Goal: Task Accomplishment & Management: Use online tool/utility

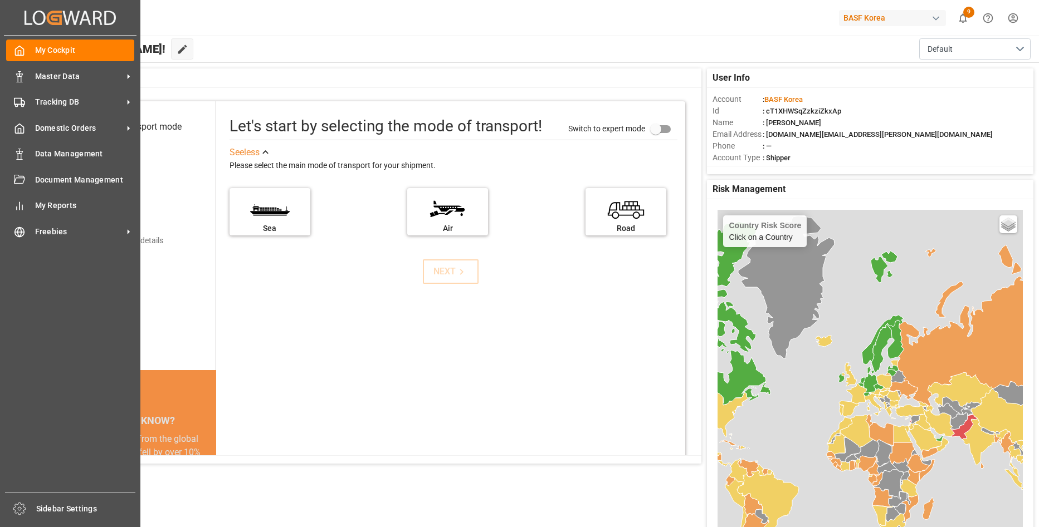
click at [60, 78] on span "Master Data" at bounding box center [79, 77] width 88 height 12
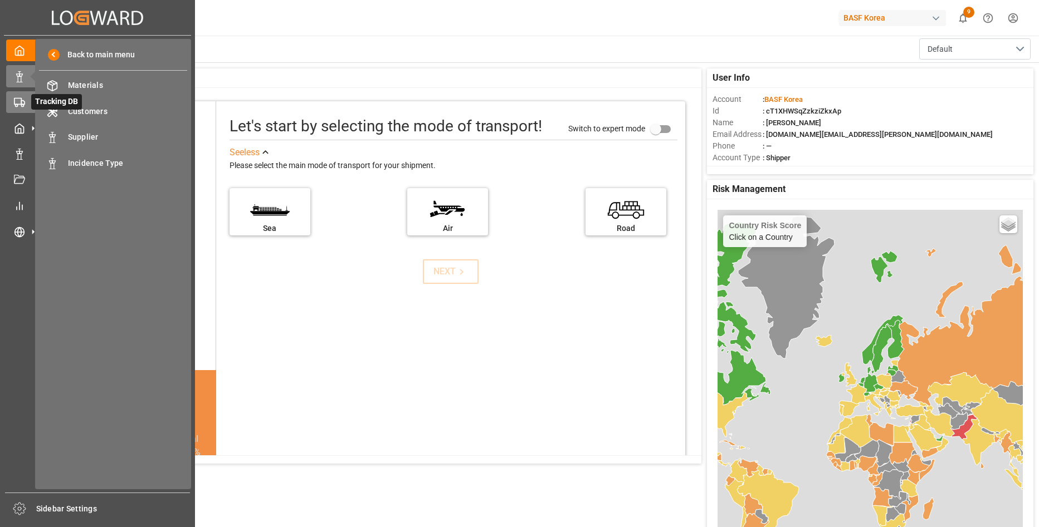
click at [10, 101] on div at bounding box center [15, 102] width 19 height 12
click at [109, 112] on span "Line Items" at bounding box center [128, 112] width 120 height 12
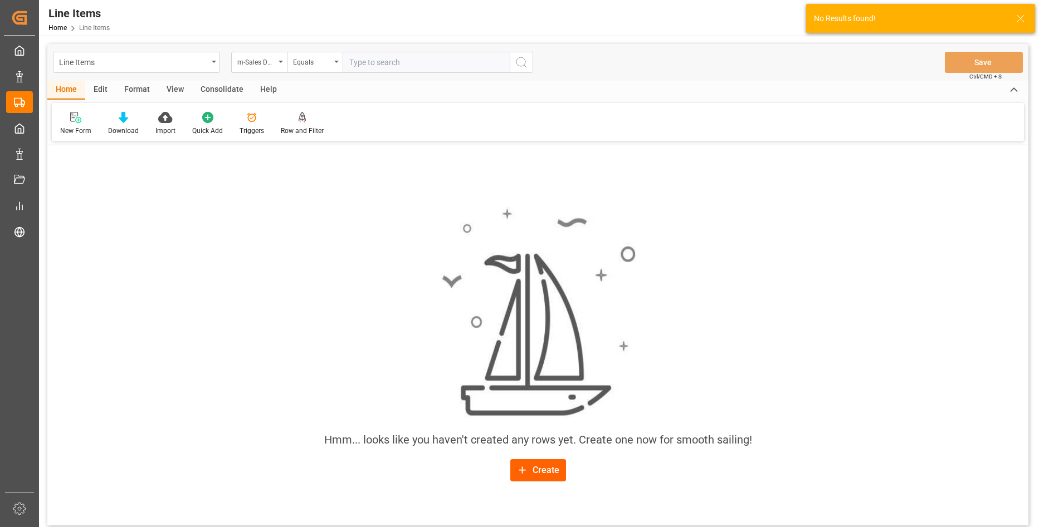
click at [553, 476] on div "Create" at bounding box center [537, 470] width 43 height 13
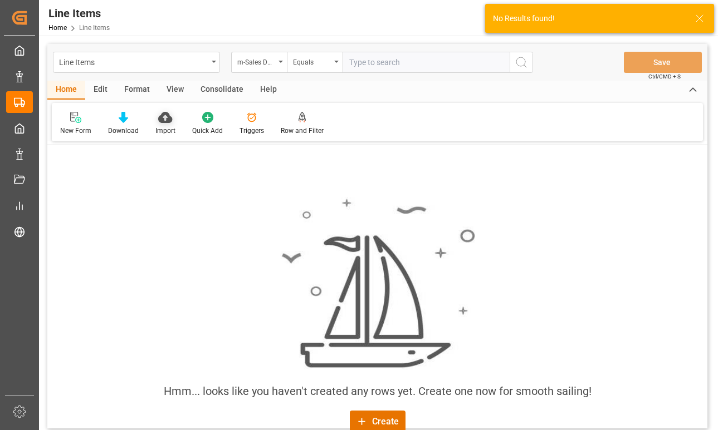
click at [158, 119] on icon at bounding box center [165, 117] width 14 height 11
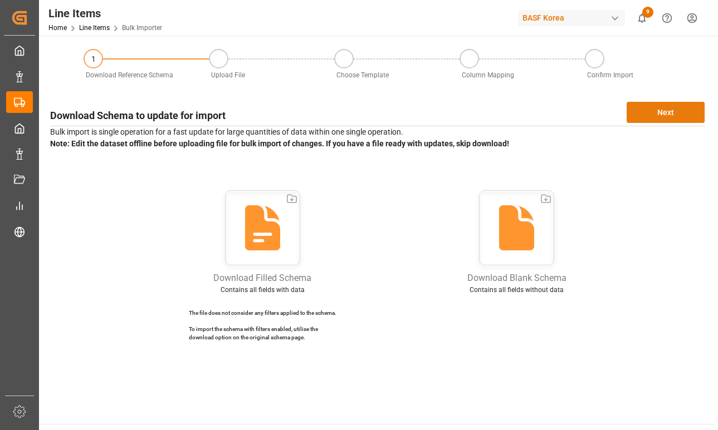
click at [670, 115] on button "Next" at bounding box center [665, 112] width 78 height 21
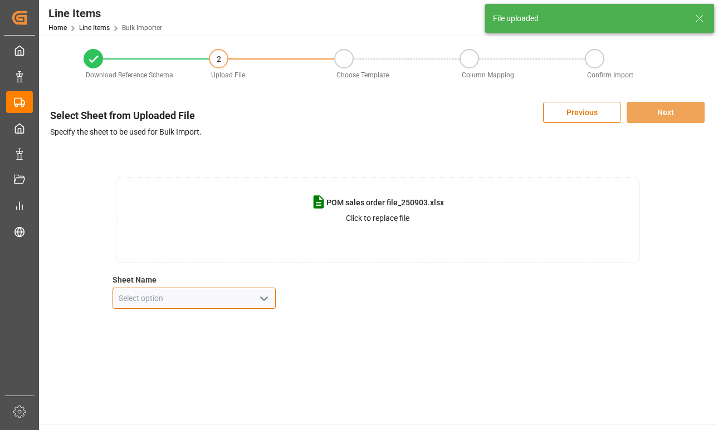
click at [201, 303] on input at bounding box center [194, 298] width 164 height 21
click at [266, 293] on icon "open menu" at bounding box center [263, 298] width 13 height 13
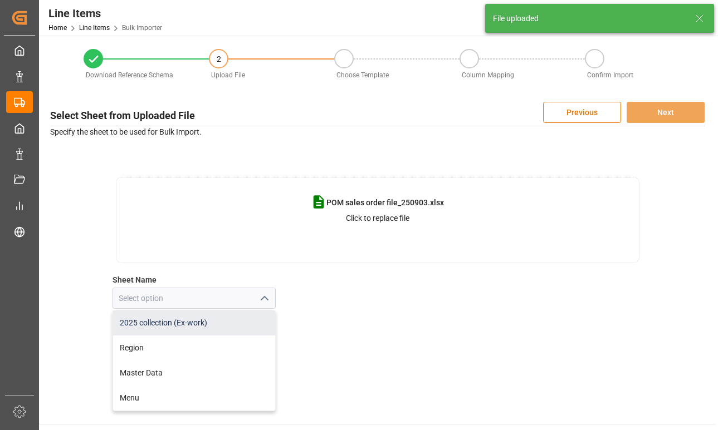
click at [255, 316] on div "2025 collection (Ex-work)" at bounding box center [194, 323] width 163 height 25
type input "2025 collection (Ex-work)"
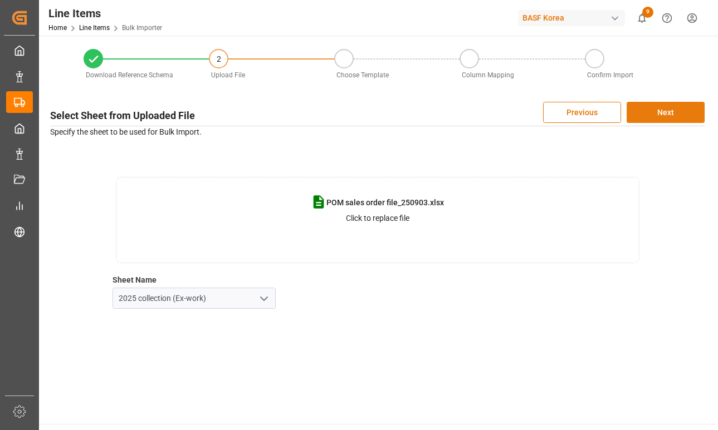
click at [672, 112] on button "Next" at bounding box center [665, 112] width 78 height 21
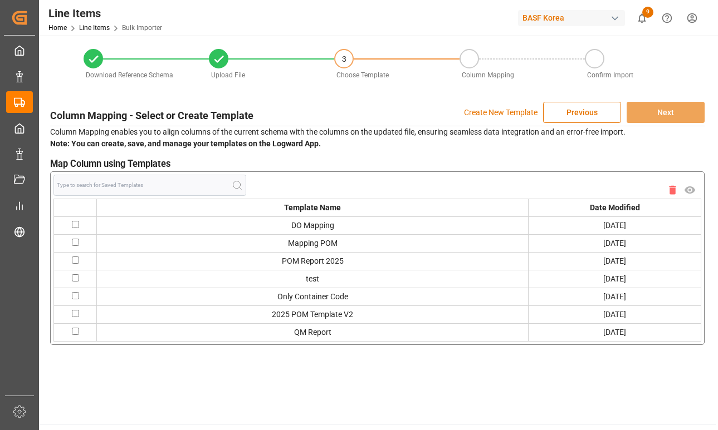
click at [70, 313] on td at bounding box center [75, 315] width 43 height 18
click at [76, 313] on input "checkbox" at bounding box center [75, 313] width 7 height 7
checkbox input "true"
click at [685, 115] on button "Next" at bounding box center [665, 112] width 78 height 21
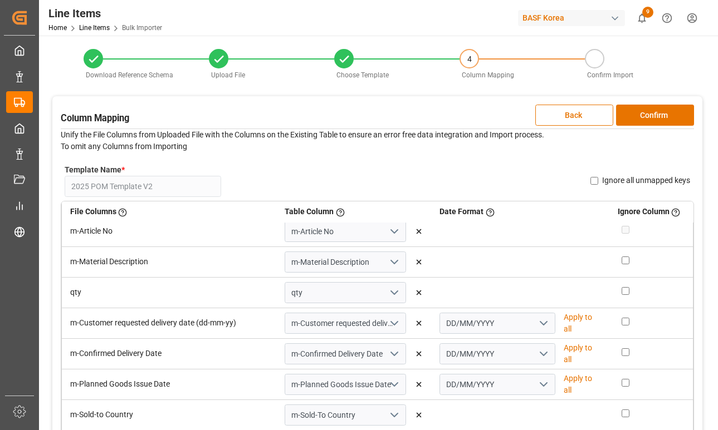
scroll to position [445, 0]
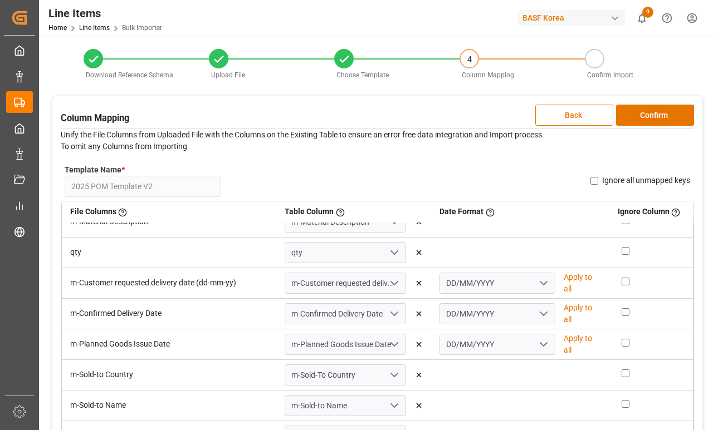
click at [564, 278] on p "Apply to all" at bounding box center [582, 283] width 37 height 23
type input "DD/MM/YYYY"
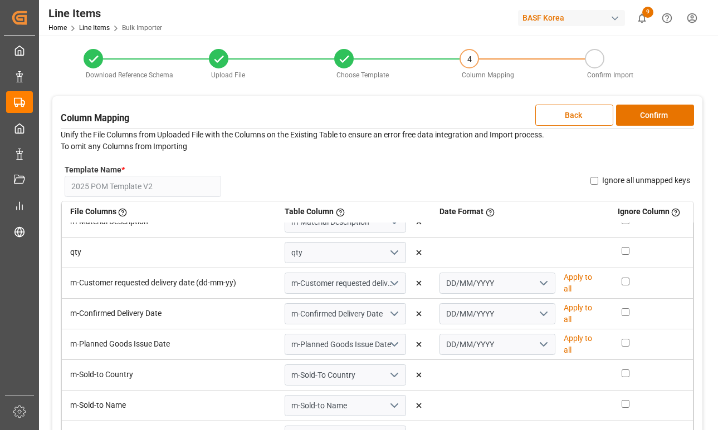
type input "DD/MM/YYYY"
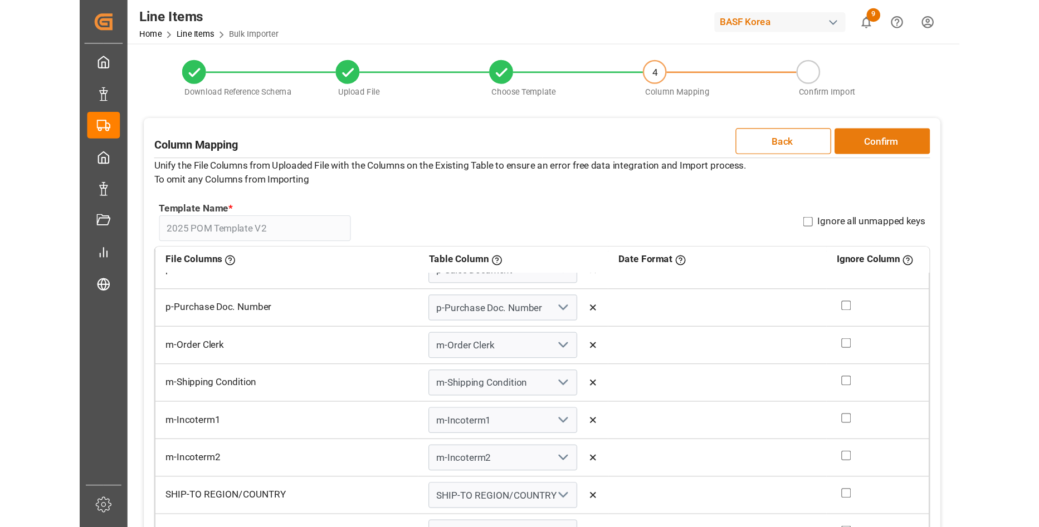
scroll to position [0, 0]
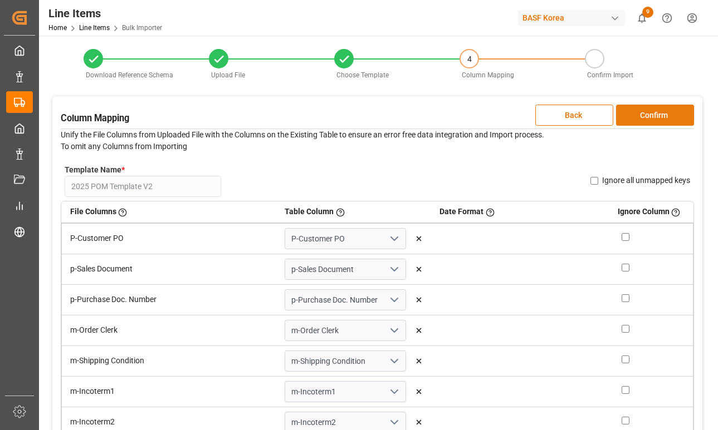
click at [657, 111] on button "Confirm" at bounding box center [655, 115] width 78 height 21
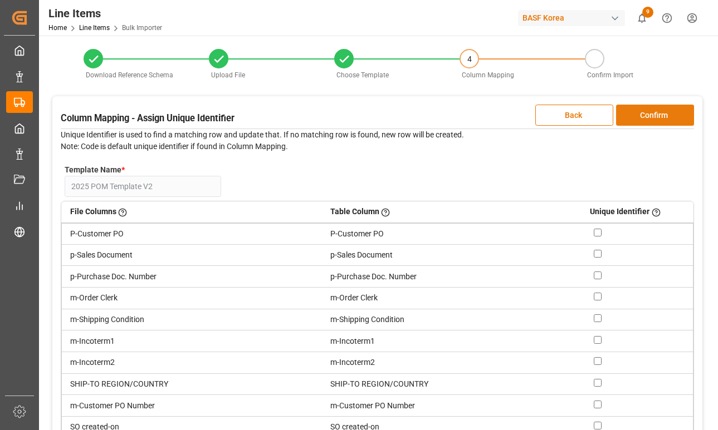
click at [657, 111] on button "Confirm" at bounding box center [655, 115] width 78 height 21
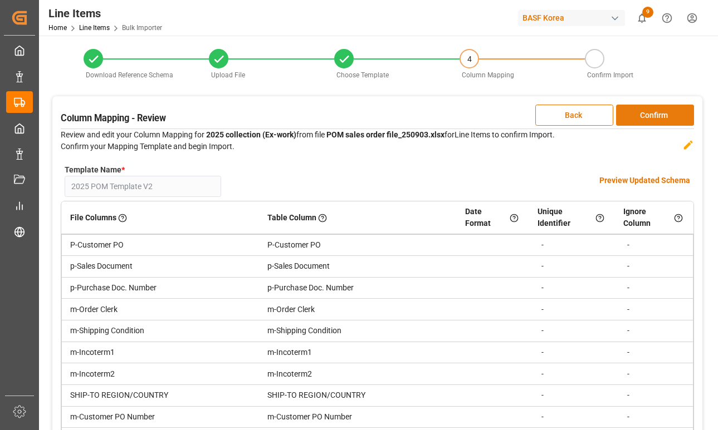
click at [657, 111] on button "Confirm" at bounding box center [655, 115] width 78 height 21
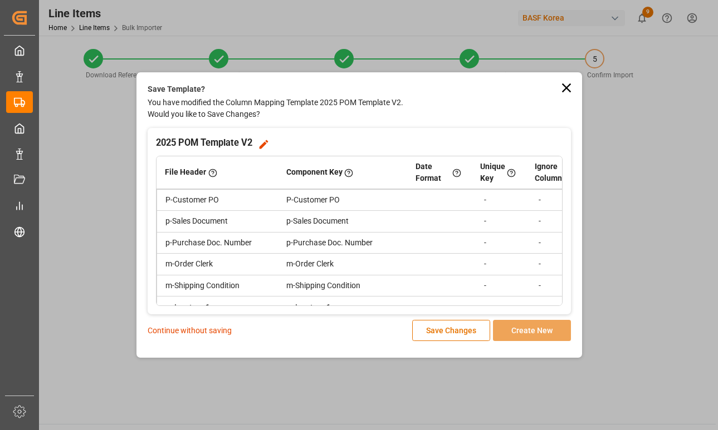
click at [565, 87] on icon at bounding box center [565, 88] width 9 height 9
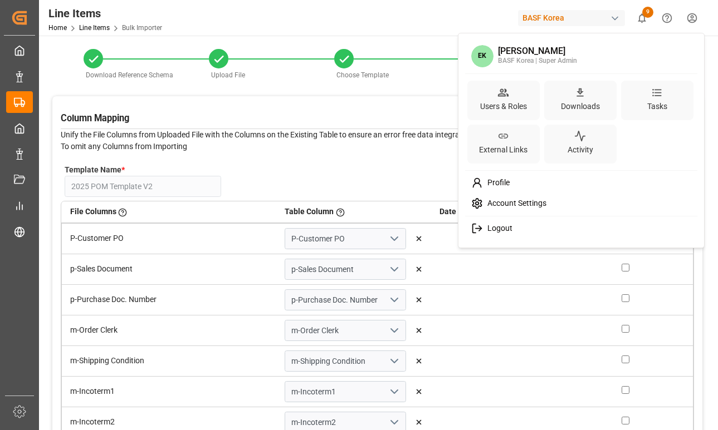
click at [691, 18] on html "Created by potrace 1.15, written by Peter Selinger 2001-2017 Created by potrace…" at bounding box center [359, 215] width 718 height 430
click at [645, 17] on html "Created by potrace 1.15, written by Peter Selinger 2001-2017 Created by potrace…" at bounding box center [359, 215] width 718 height 430
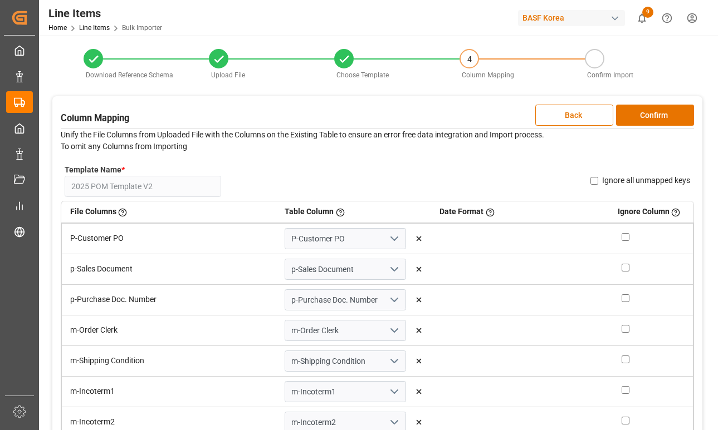
click at [645, 17] on icon "show 9 new notifications" at bounding box center [642, 18] width 12 height 12
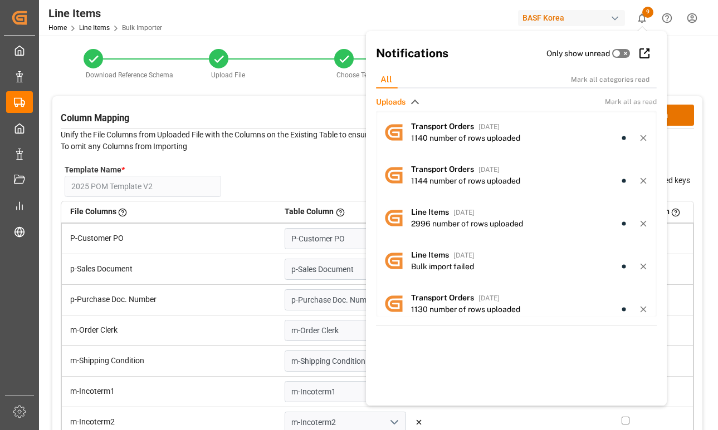
click at [645, 17] on icon "show 9 new notifications" at bounding box center [642, 18] width 12 height 12
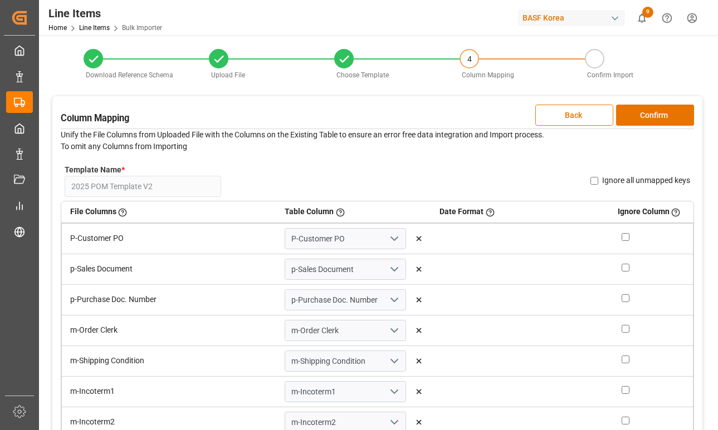
click at [688, 14] on html "Created by potrace 1.15, written by Peter Selinger 2001-2017 Created by potrace…" at bounding box center [359, 215] width 718 height 430
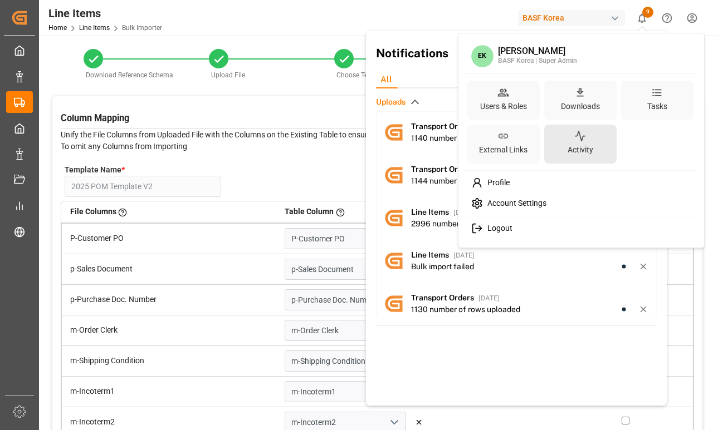
click at [592, 151] on div "Activity" at bounding box center [580, 150] width 30 height 16
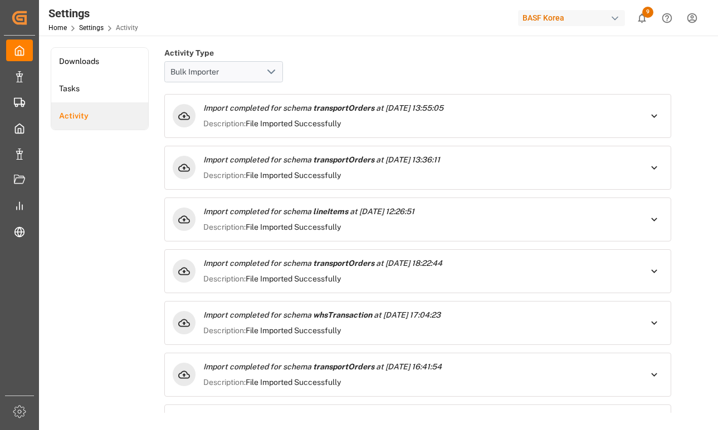
click at [119, 117] on li "Activity" at bounding box center [99, 115] width 97 height 27
click at [119, 96] on li "Tasks" at bounding box center [99, 88] width 97 height 27
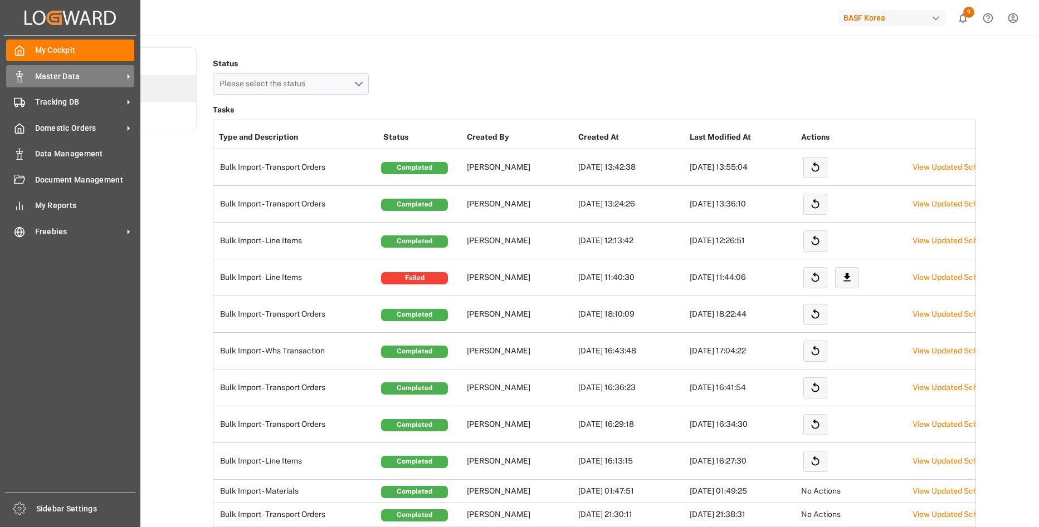
click at [51, 75] on span "Master Data" at bounding box center [79, 77] width 88 height 12
click at [33, 79] on div "Master Data Master Data" at bounding box center [70, 76] width 128 height 22
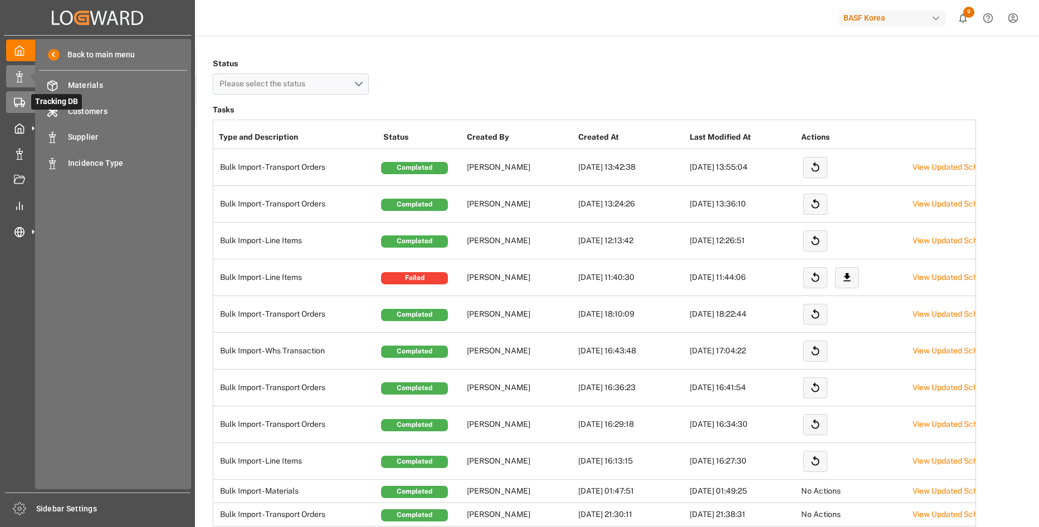
click at [13, 95] on div "Tracking DB Tracking DB" at bounding box center [97, 102] width 183 height 22
click at [108, 119] on div "Line Items Line Items" at bounding box center [113, 111] width 148 height 22
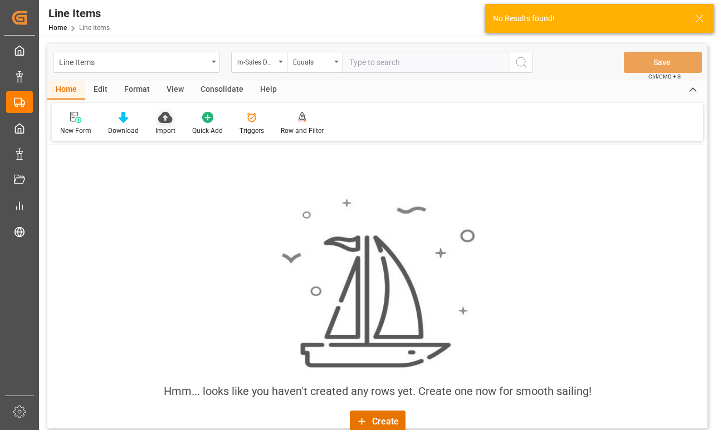
click at [161, 118] on icon at bounding box center [165, 117] width 14 height 11
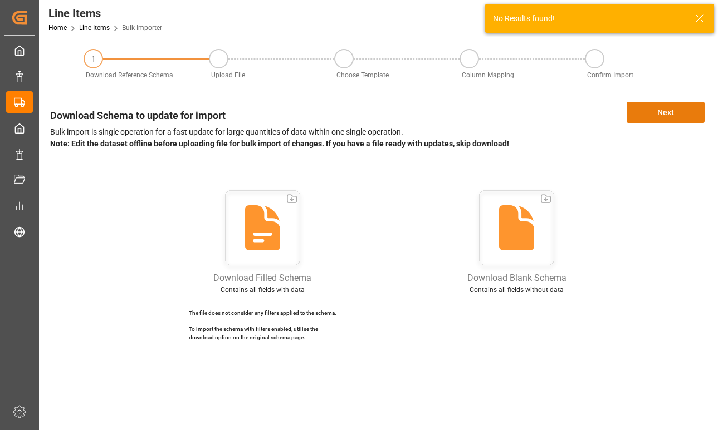
click at [668, 105] on button "Next" at bounding box center [665, 112] width 78 height 21
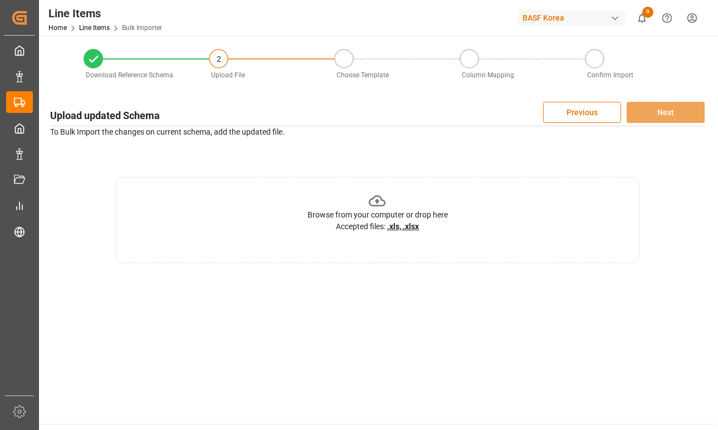
click at [410, 228] on u ".xls, .xlsx" at bounding box center [403, 226] width 32 height 9
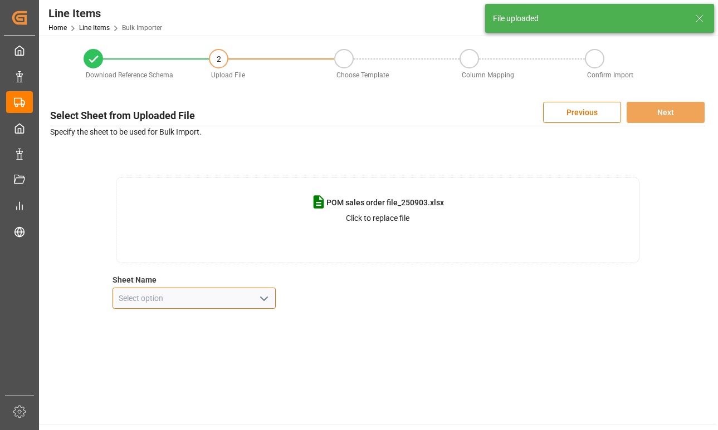
click at [214, 299] on input at bounding box center [194, 298] width 164 height 21
click at [265, 298] on polyline "open menu" at bounding box center [264, 298] width 7 height 3
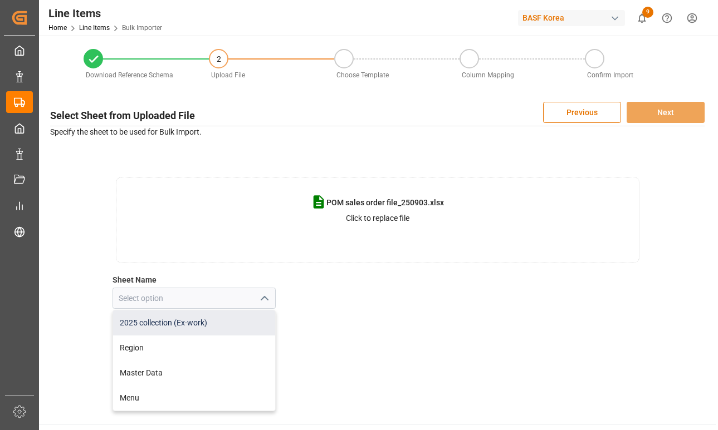
click at [236, 325] on div "2025 collection (Ex-work)" at bounding box center [194, 323] width 163 height 25
type input "2025 collection (Ex-work)"
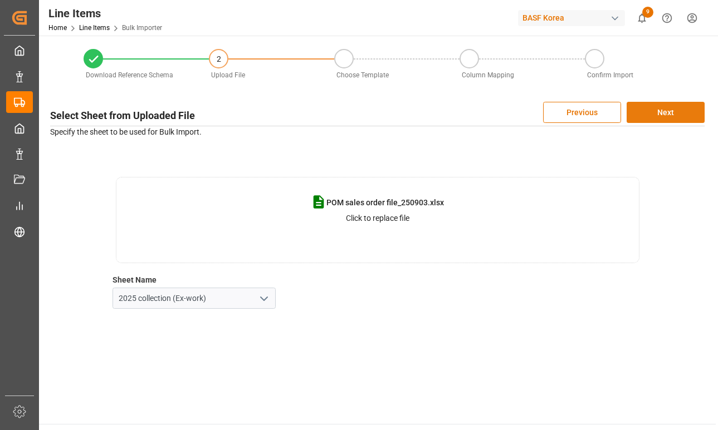
click at [654, 112] on button "Next" at bounding box center [665, 112] width 78 height 21
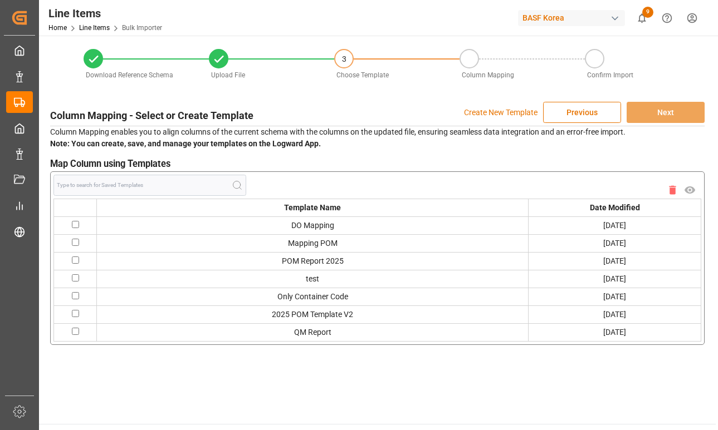
click at [77, 313] on input "checkbox" at bounding box center [75, 313] width 7 height 7
checkbox input "true"
click at [659, 109] on button "Next" at bounding box center [665, 112] width 78 height 21
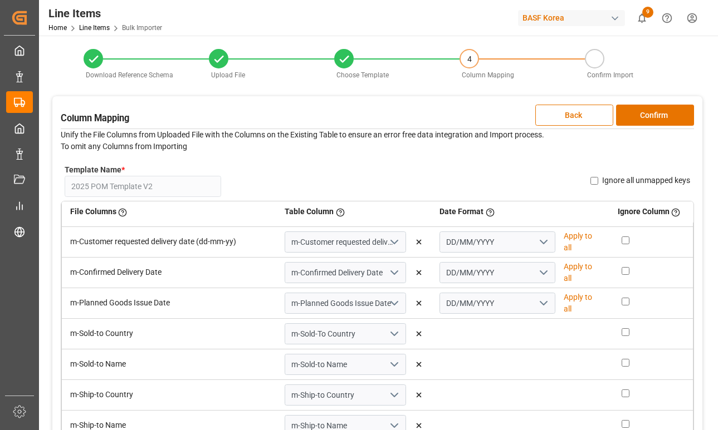
scroll to position [501, 0]
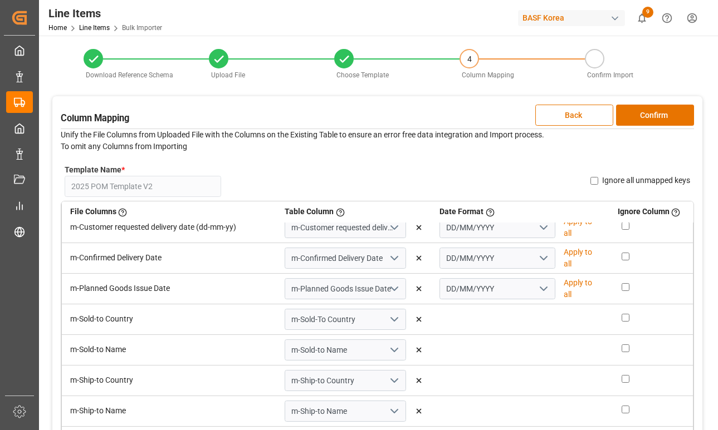
click at [570, 228] on p "Apply to all" at bounding box center [582, 227] width 37 height 23
type input "DD/MM/YYYY"
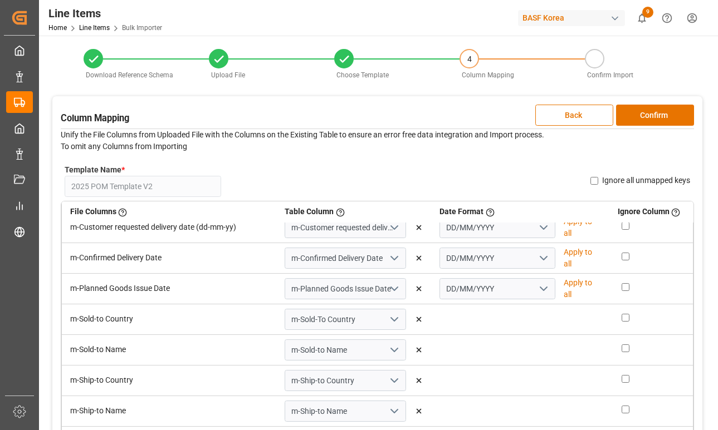
type input "DD/MM/YYYY"
click at [659, 114] on button "Confirm" at bounding box center [655, 115] width 78 height 21
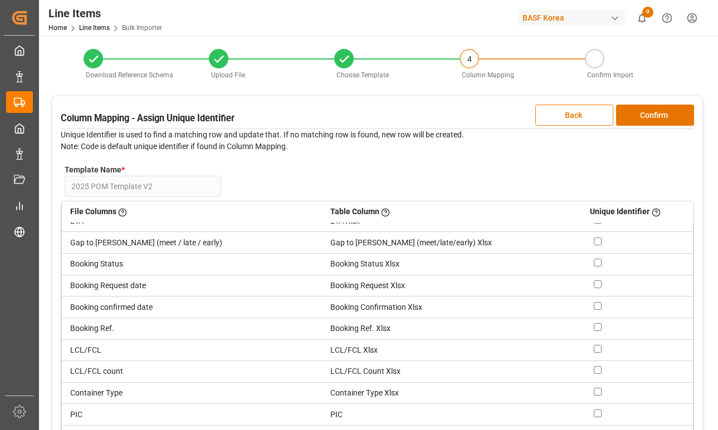
scroll to position [969, 0]
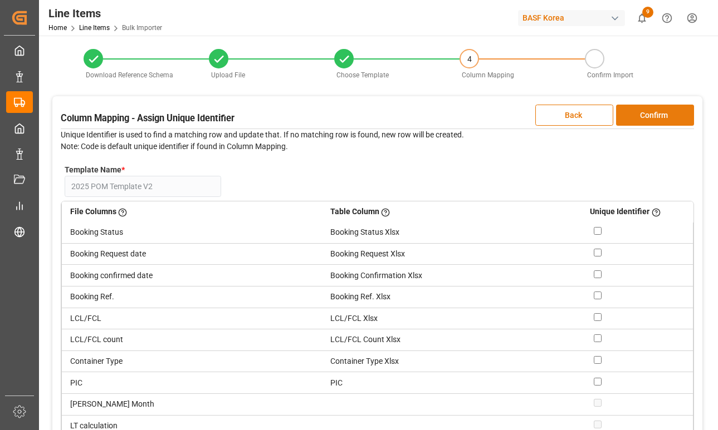
click at [640, 120] on button "Confirm" at bounding box center [655, 115] width 78 height 21
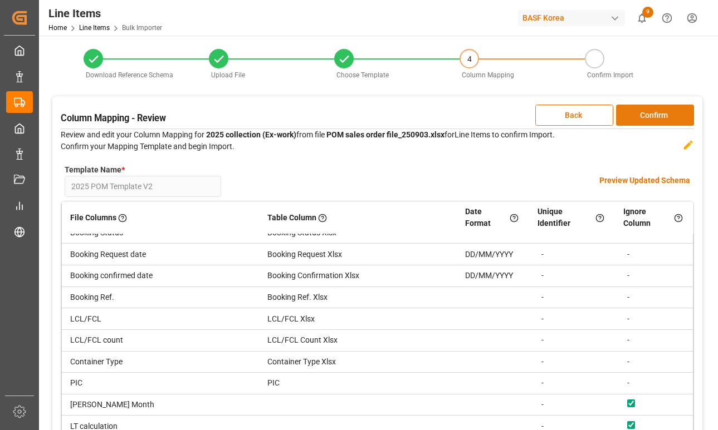
click at [646, 119] on button "Confirm" at bounding box center [655, 115] width 78 height 21
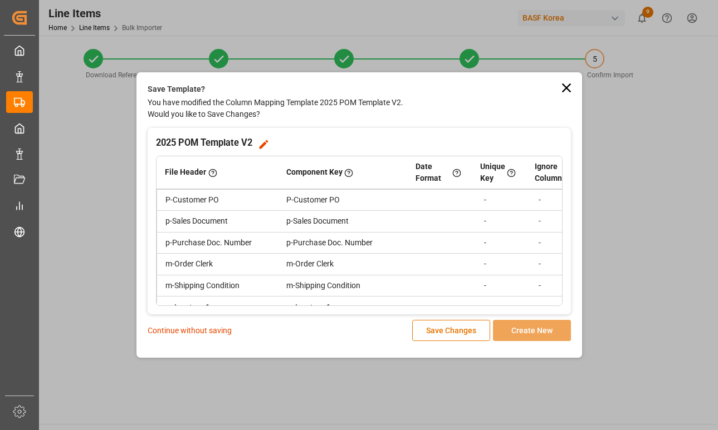
click at [212, 330] on p "Continue without saving" at bounding box center [190, 331] width 84 height 12
click at [209, 330] on p "Continue without saving" at bounding box center [190, 331] width 84 height 12
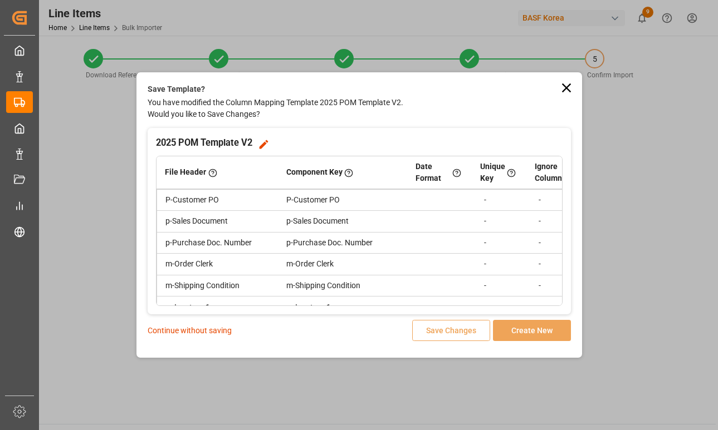
click at [160, 330] on p "Continue without saving" at bounding box center [190, 331] width 84 height 12
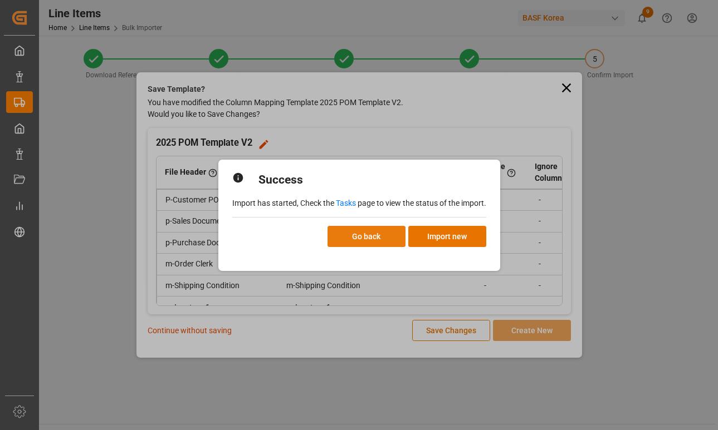
click at [391, 238] on button "Go back" at bounding box center [366, 236] width 78 height 21
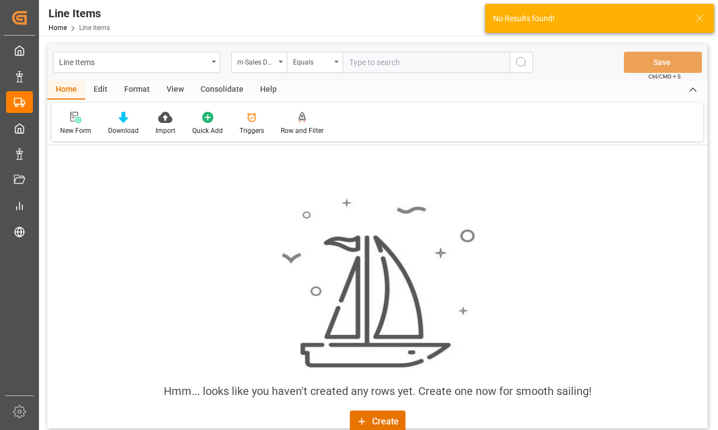
click at [698, 18] on icon at bounding box center [699, 18] width 13 height 13
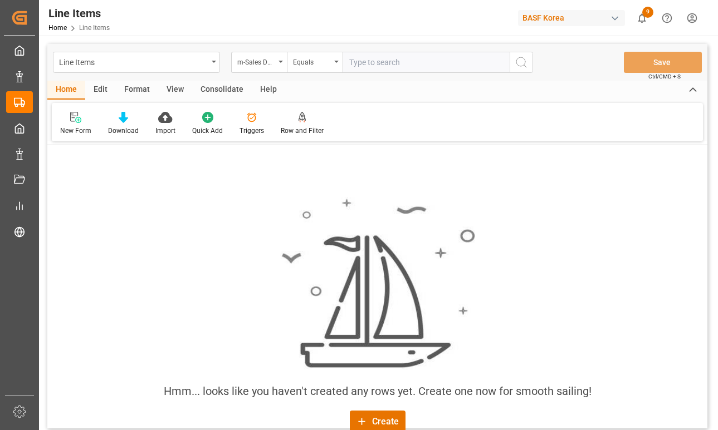
click at [695, 17] on html "Created by potrace 1.15, written by [PERSON_NAME] [DATE]-[DATE] Created by potr…" at bounding box center [359, 215] width 718 height 430
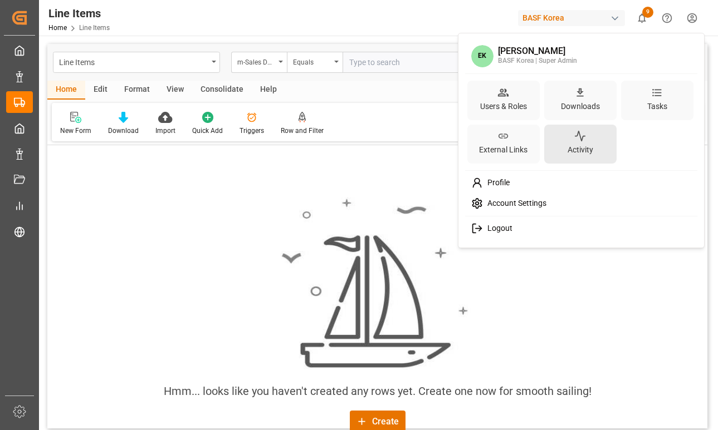
click at [577, 147] on div "Activity" at bounding box center [580, 150] width 30 height 16
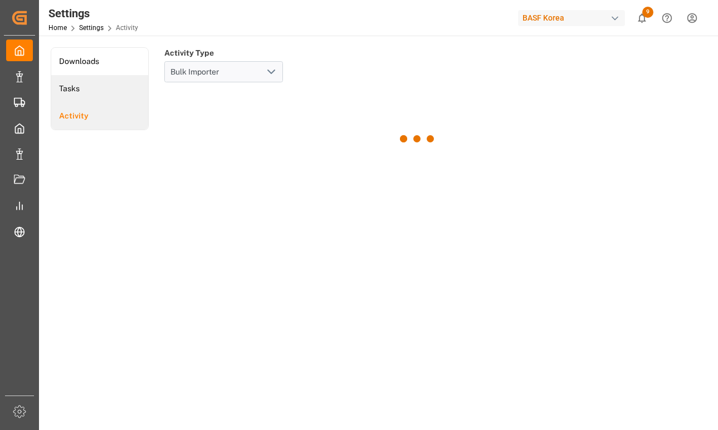
click at [93, 89] on li "Tasks" at bounding box center [99, 88] width 97 height 27
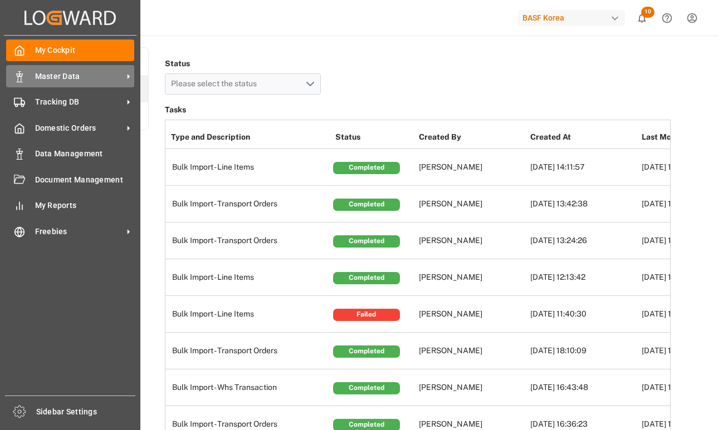
click at [76, 78] on span "Master Data" at bounding box center [79, 77] width 88 height 12
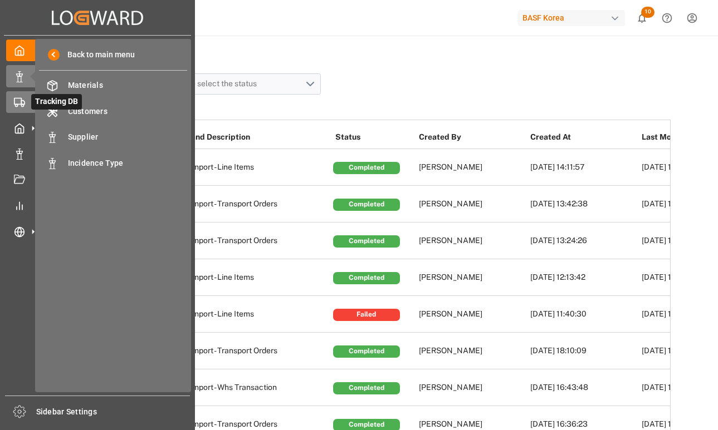
click at [27, 105] on icon at bounding box center [33, 102] width 12 height 12
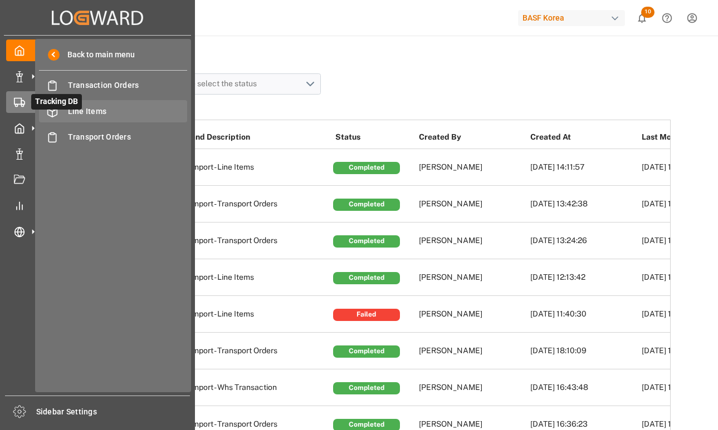
click at [114, 105] on div "Line Items Line Items" at bounding box center [113, 111] width 148 height 22
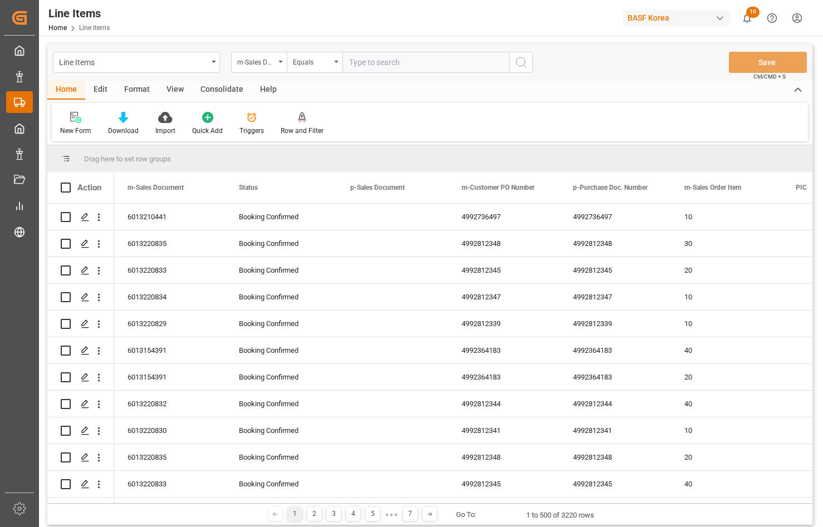
click at [13, 100] on div at bounding box center [15, 102] width 19 height 12
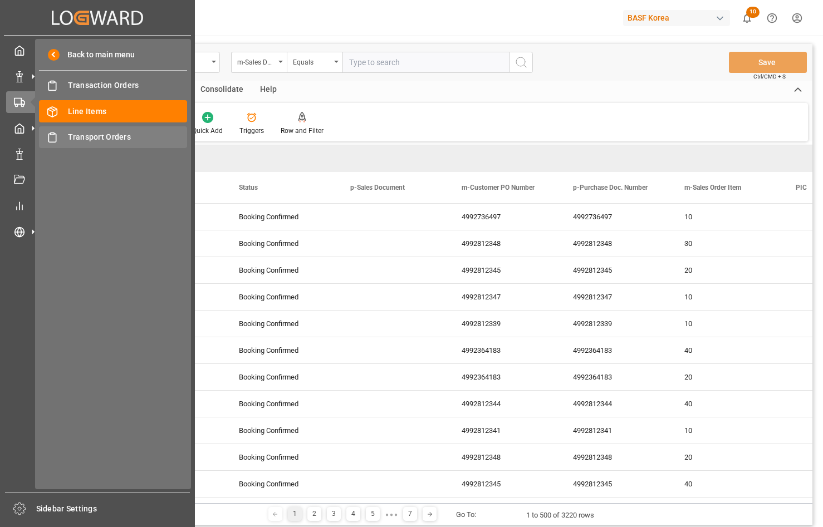
click at [107, 138] on span "Transport Orders" at bounding box center [128, 137] width 120 height 12
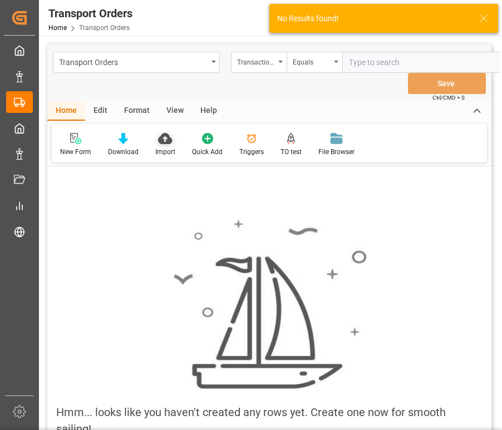
click at [175, 150] on div "Import" at bounding box center [165, 145] width 37 height 25
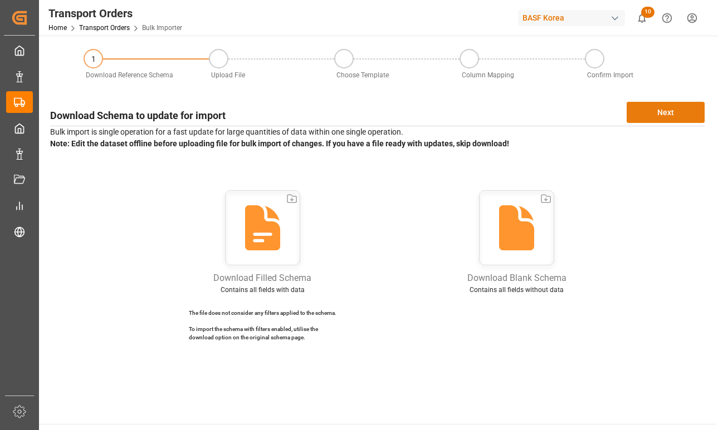
click at [659, 102] on button "Next" at bounding box center [665, 112] width 78 height 21
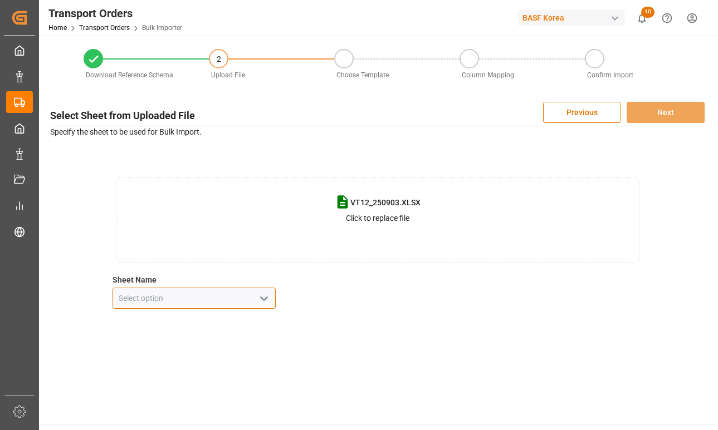
click at [207, 306] on input at bounding box center [194, 298] width 164 height 21
click at [265, 303] on icon "open menu" at bounding box center [263, 298] width 13 height 13
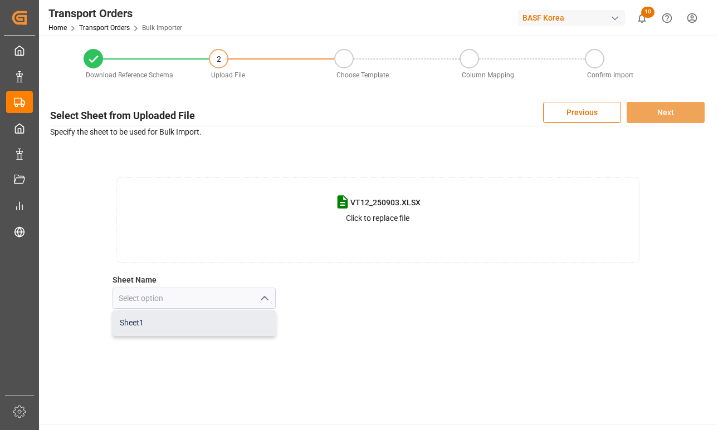
click at [254, 315] on div "Sheet1" at bounding box center [194, 323] width 163 height 25
type input "Sheet1"
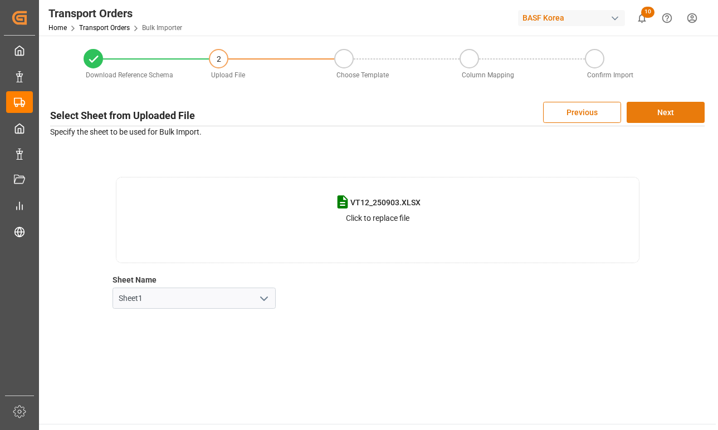
click at [684, 106] on button "Next" at bounding box center [665, 112] width 78 height 21
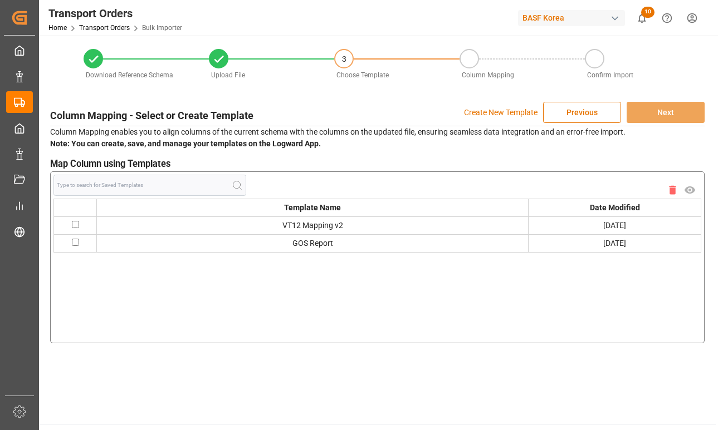
click at [77, 226] on input "checkbox" at bounding box center [75, 224] width 7 height 7
checkbox input "true"
click at [669, 100] on div "Column Mapping - Select or Create Template Create New Template Previous Next Co…" at bounding box center [377, 222] width 665 height 253
click at [655, 115] on button "Next" at bounding box center [665, 112] width 78 height 21
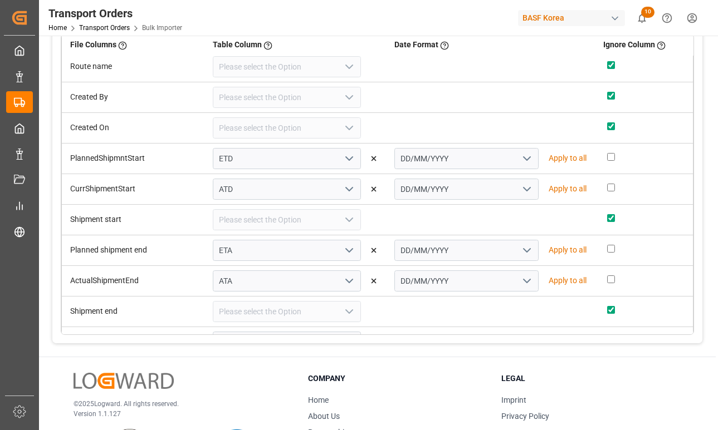
scroll to position [223, 0]
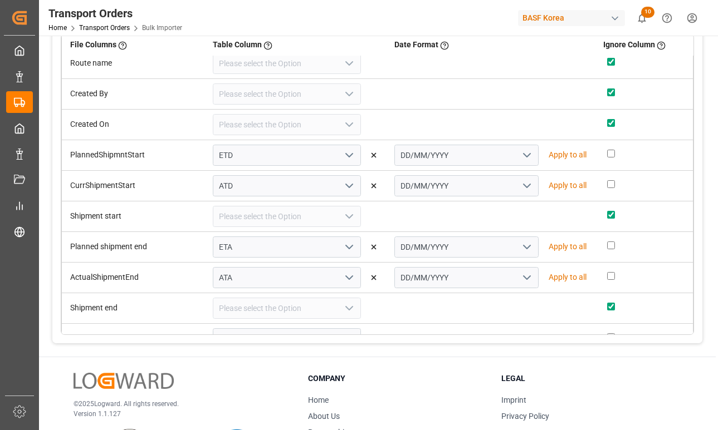
click at [555, 243] on p "Apply to all" at bounding box center [567, 247] width 38 height 12
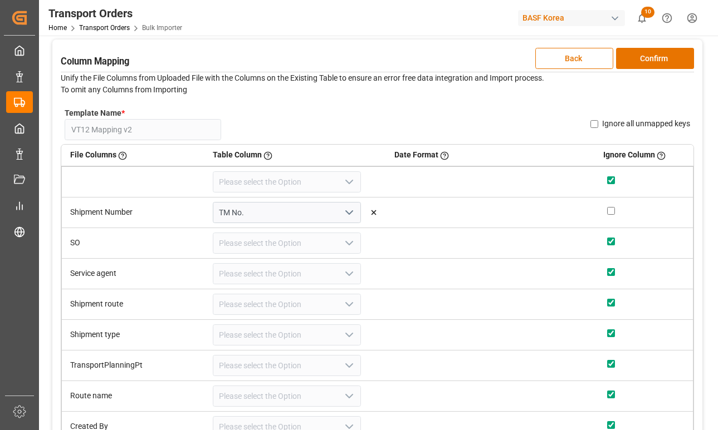
scroll to position [0, 0]
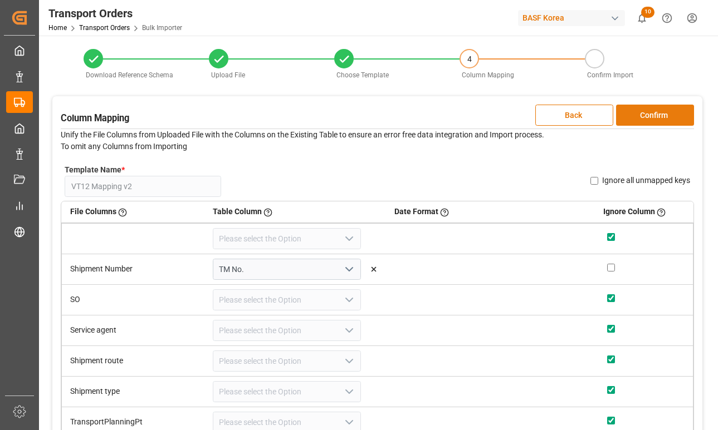
click at [657, 112] on button "Confirm" at bounding box center [655, 115] width 78 height 21
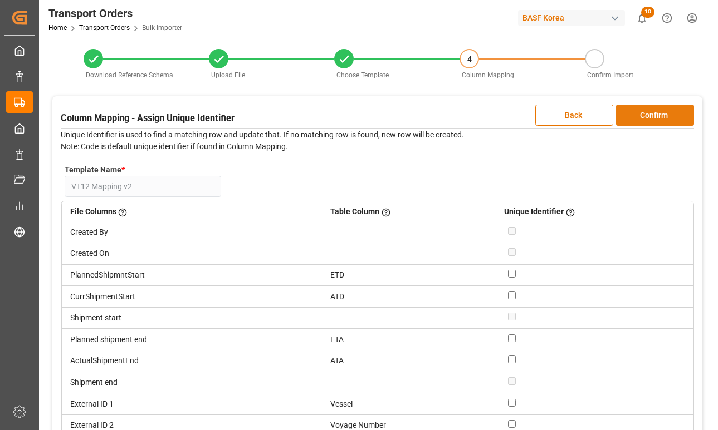
click at [649, 114] on button "Confirm" at bounding box center [655, 115] width 78 height 21
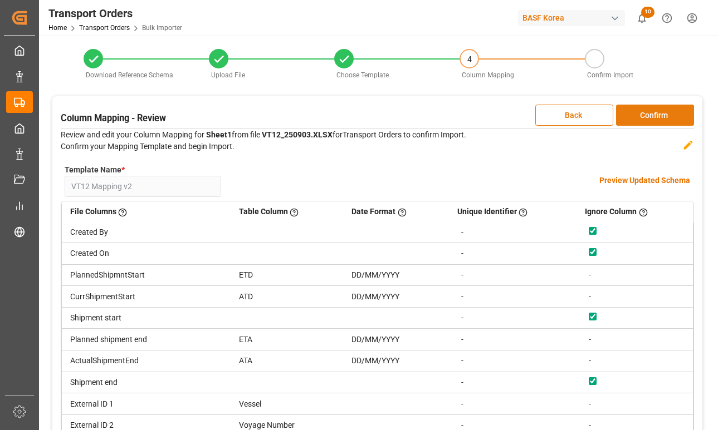
click at [649, 114] on button "Confirm" at bounding box center [655, 115] width 78 height 21
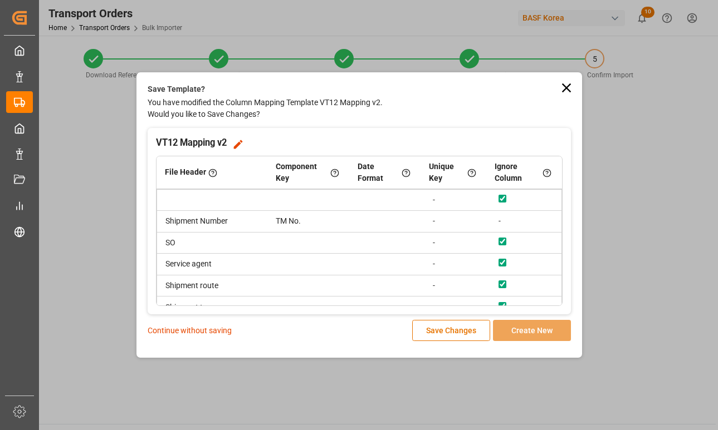
click at [217, 328] on p "Continue without saving" at bounding box center [190, 331] width 84 height 12
click at [214, 331] on p "Continue without saving" at bounding box center [190, 331] width 84 height 12
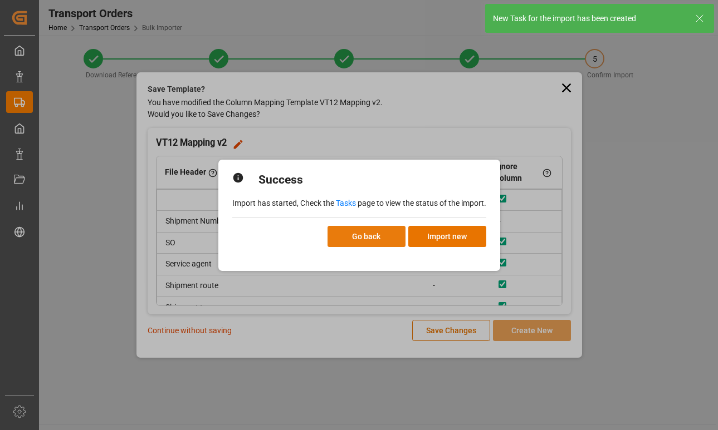
click at [394, 238] on button "Go back" at bounding box center [366, 236] width 78 height 21
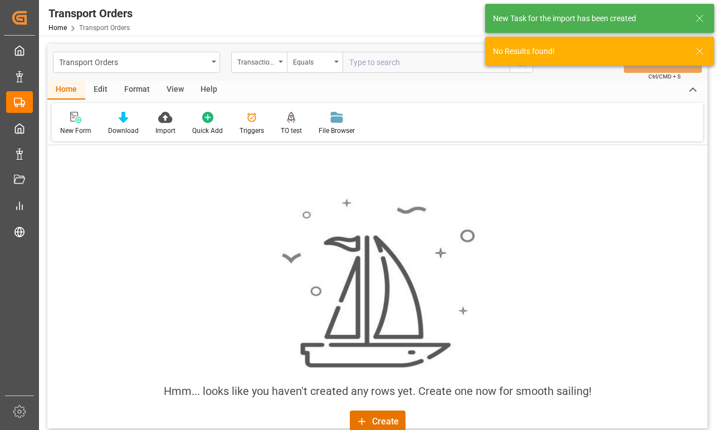
click at [591, 153] on div "Hmm... looks like you haven't created any rows yet. Create one now for smooth s…" at bounding box center [377, 286] width 660 height 283
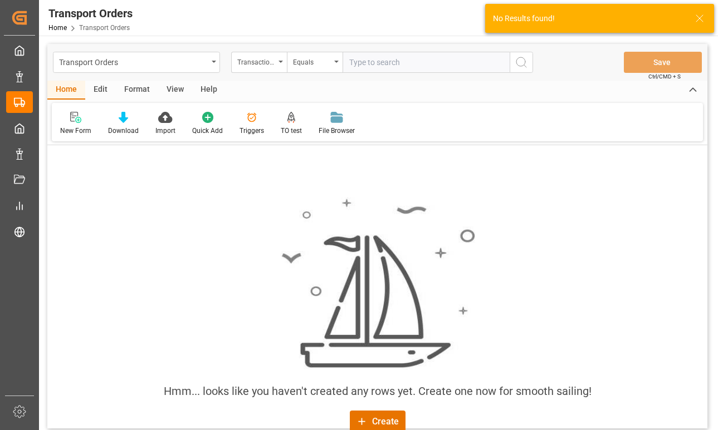
click at [704, 19] on icon at bounding box center [699, 18] width 13 height 13
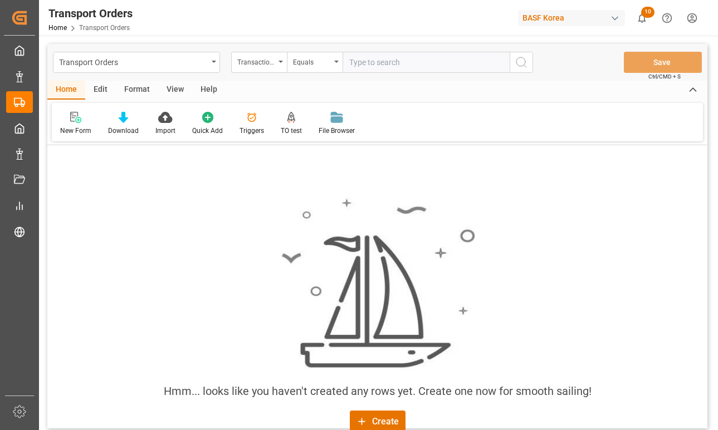
click at [690, 18] on html "Created by potrace 1.15, written by [PERSON_NAME] [DATE]-[DATE] Created by potr…" at bounding box center [359, 215] width 718 height 430
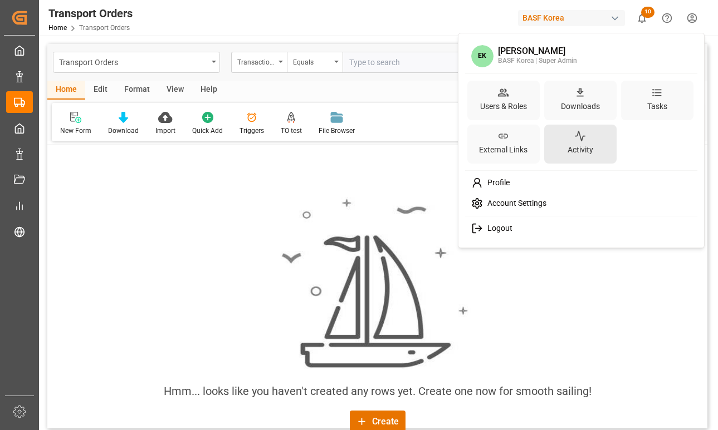
click at [586, 135] on div "Activity" at bounding box center [580, 145] width 72 height 40
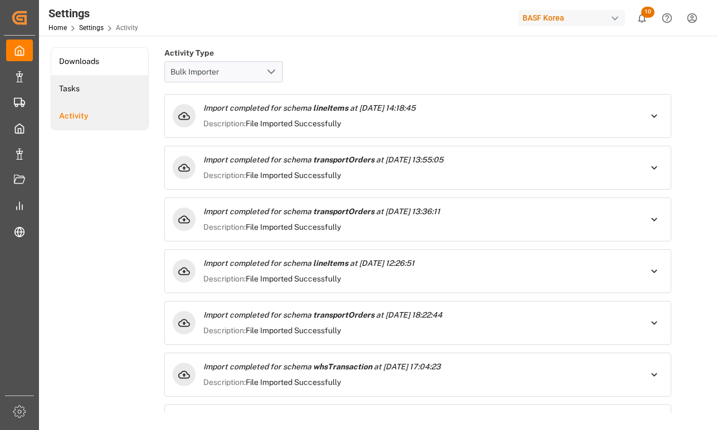
click at [101, 91] on li "Tasks" at bounding box center [99, 88] width 97 height 27
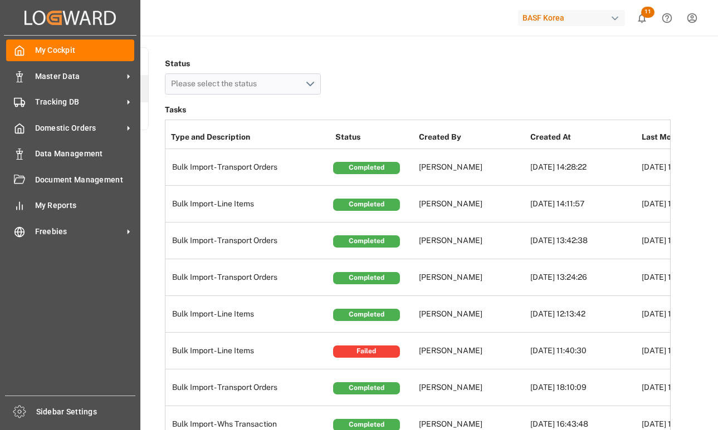
click at [84, 89] on div "My Cockpit My Cockpit Master Data Master Data Tracking DB Tracking DB Domestic …" at bounding box center [70, 216] width 133 height 360
click at [89, 83] on div "Master Data Master Data" at bounding box center [70, 76] width 128 height 22
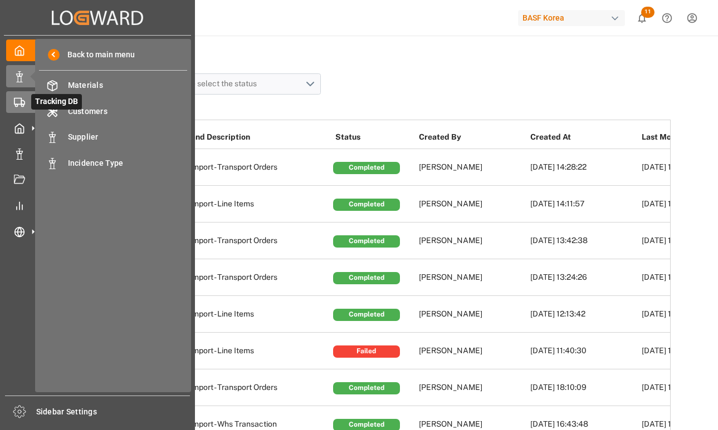
click at [17, 102] on icon at bounding box center [19, 102] width 11 height 11
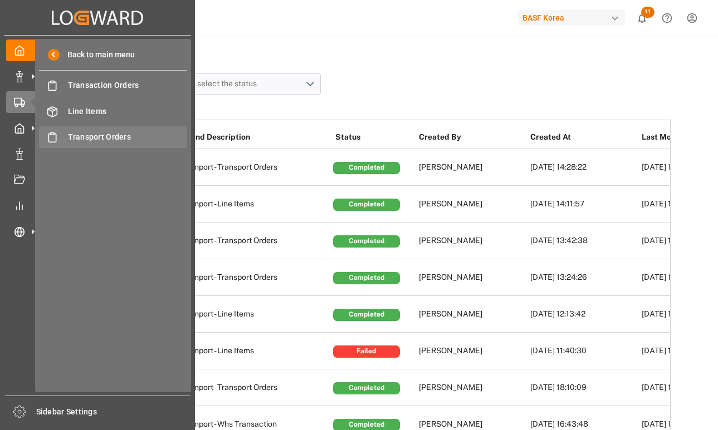
click at [114, 134] on span "Transport Orders" at bounding box center [128, 137] width 120 height 12
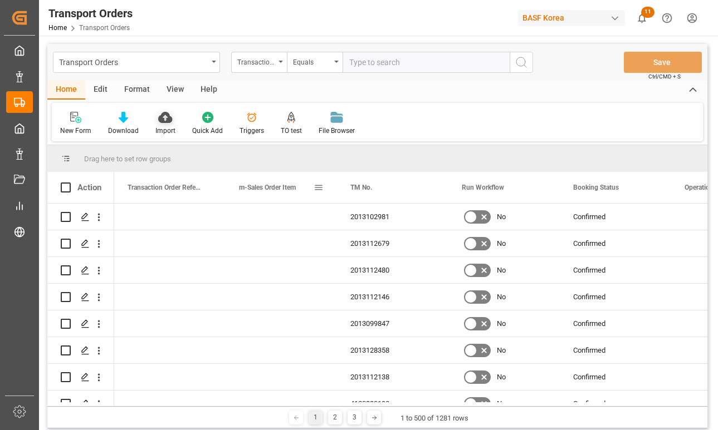
click at [163, 129] on div "Import" at bounding box center [165, 131] width 20 height 10
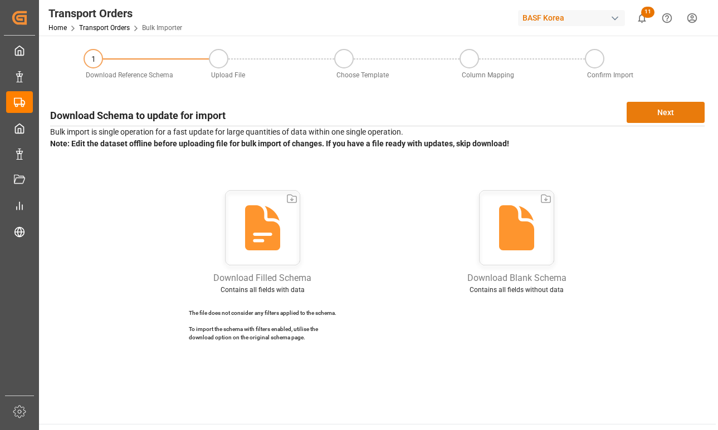
click at [646, 113] on button "Next" at bounding box center [665, 112] width 78 height 21
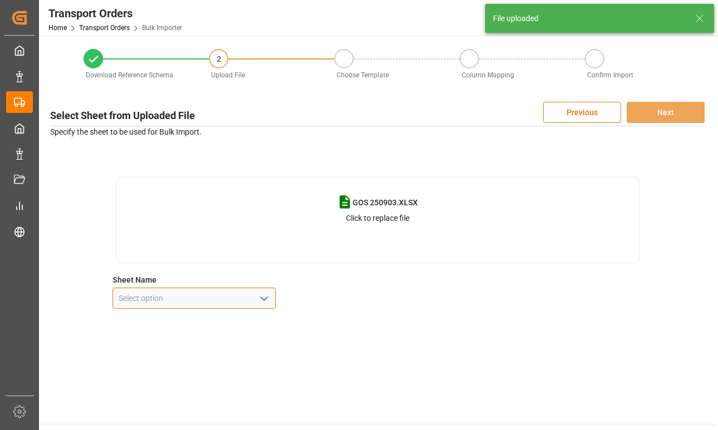
click at [187, 297] on input at bounding box center [194, 298] width 164 height 21
click at [250, 297] on input at bounding box center [194, 298] width 164 height 21
click at [270, 294] on icon "open menu" at bounding box center [263, 298] width 13 height 13
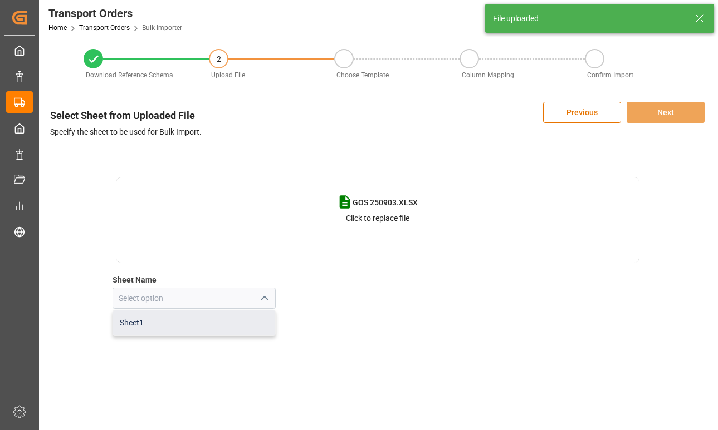
click at [227, 326] on div "Sheet1" at bounding box center [194, 323] width 163 height 25
type input "Sheet1"
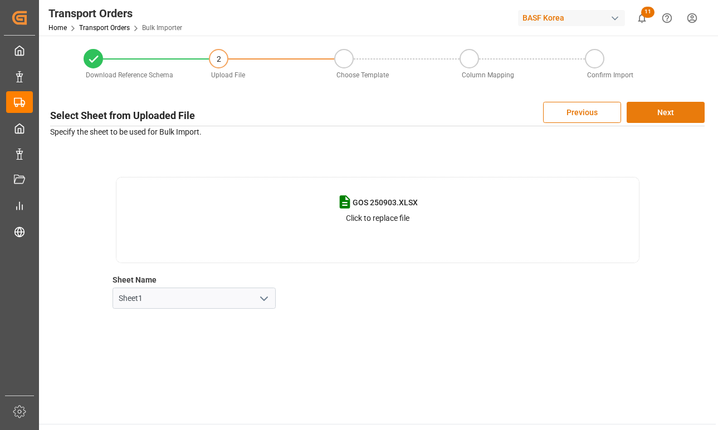
click at [653, 104] on button "Next" at bounding box center [665, 112] width 78 height 21
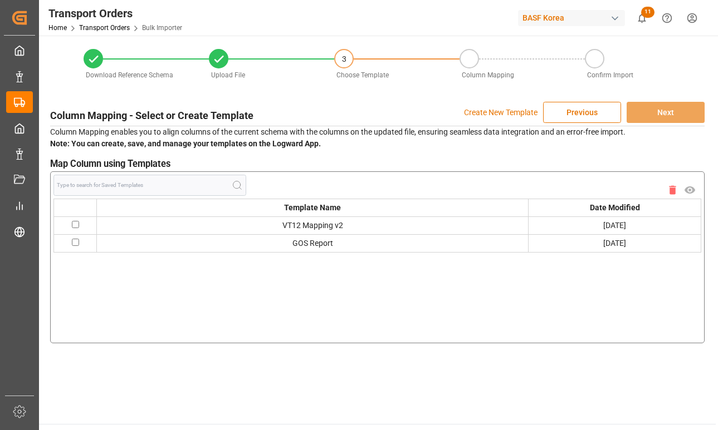
click at [75, 243] on input "checkbox" at bounding box center [75, 242] width 7 height 7
checkbox input "true"
click at [687, 110] on button "Next" at bounding box center [665, 112] width 78 height 21
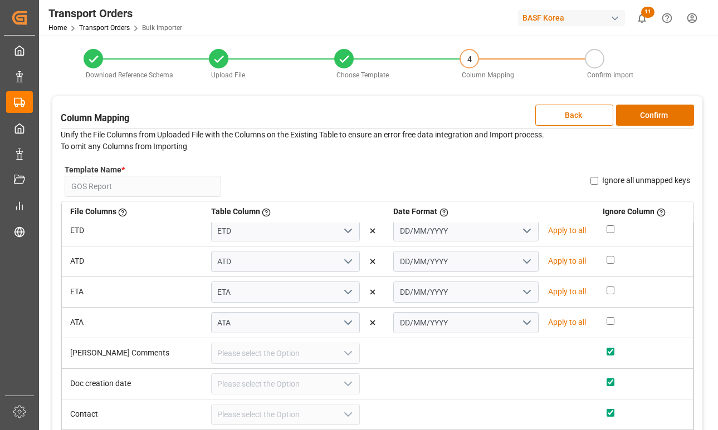
scroll to position [223, 0]
click at [554, 265] on p "Apply to all" at bounding box center [567, 261] width 38 height 12
click at [640, 116] on button "Confirm" at bounding box center [655, 115] width 78 height 21
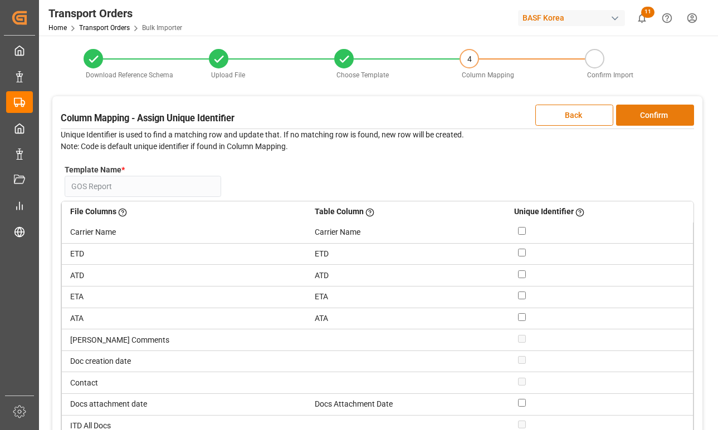
scroll to position [130, 0]
click at [640, 116] on button "Confirm" at bounding box center [655, 115] width 78 height 21
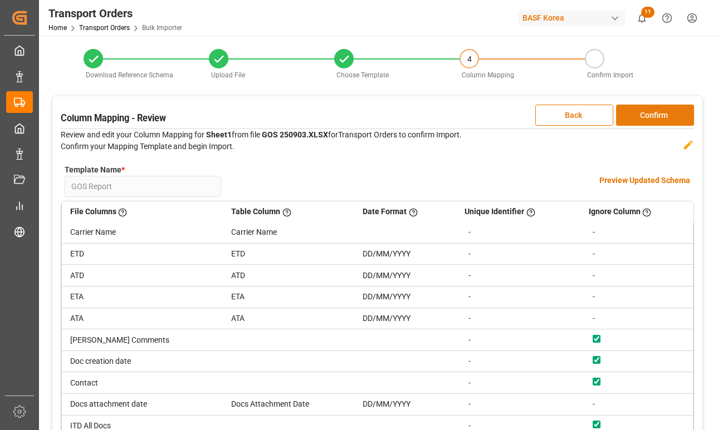
click at [640, 116] on button "Confirm" at bounding box center [655, 115] width 78 height 21
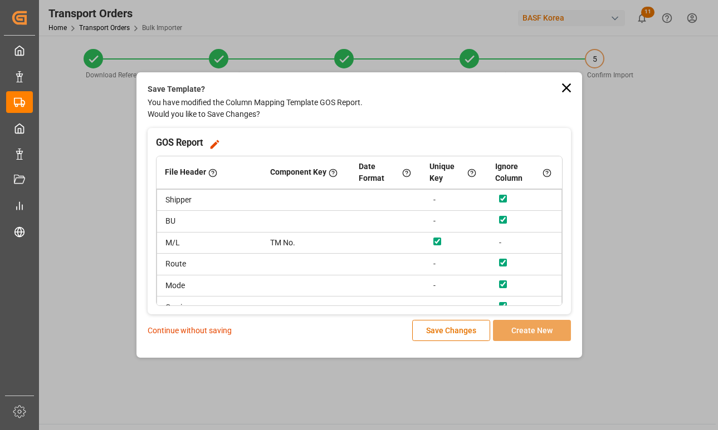
click at [199, 330] on p "Continue without saving" at bounding box center [190, 331] width 84 height 12
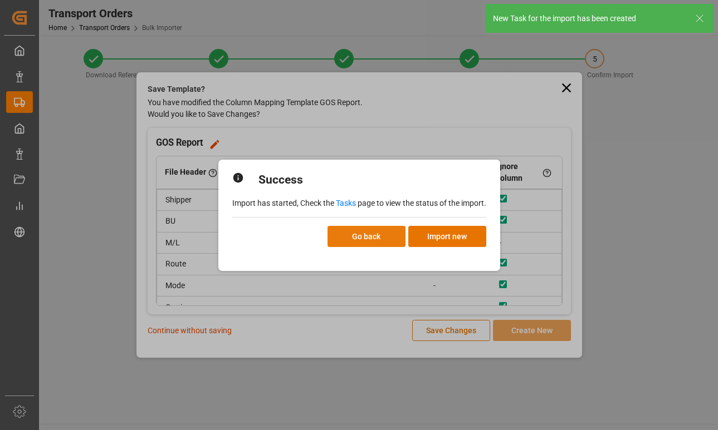
click at [360, 239] on button "Go back" at bounding box center [366, 236] width 78 height 21
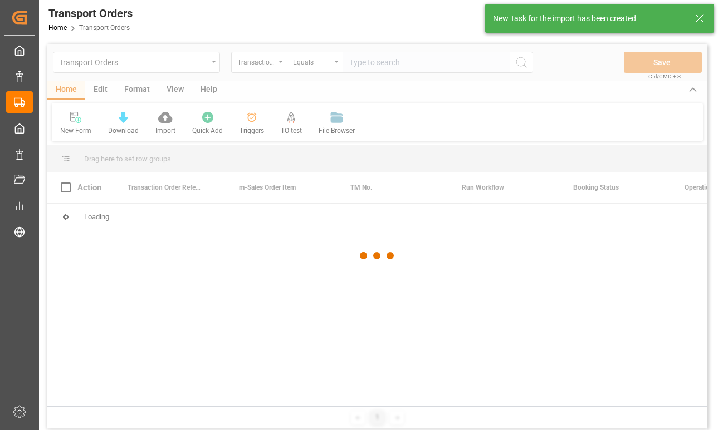
click at [702, 19] on icon at bounding box center [699, 18] width 13 height 13
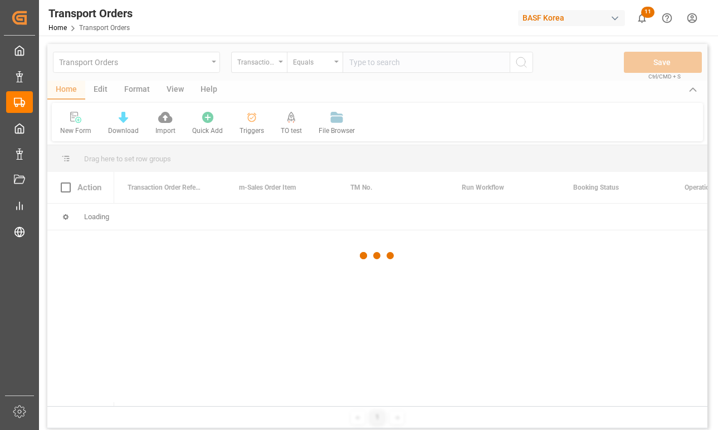
click at [695, 18] on html "Created by potrace 1.15, written by [PERSON_NAME] [DATE]-[DATE] Created by potr…" at bounding box center [359, 215] width 718 height 430
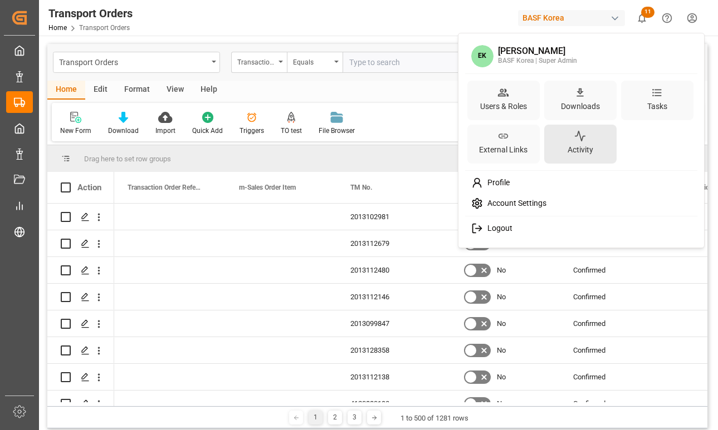
click at [594, 143] on div "Activity" at bounding box center [580, 150] width 30 height 16
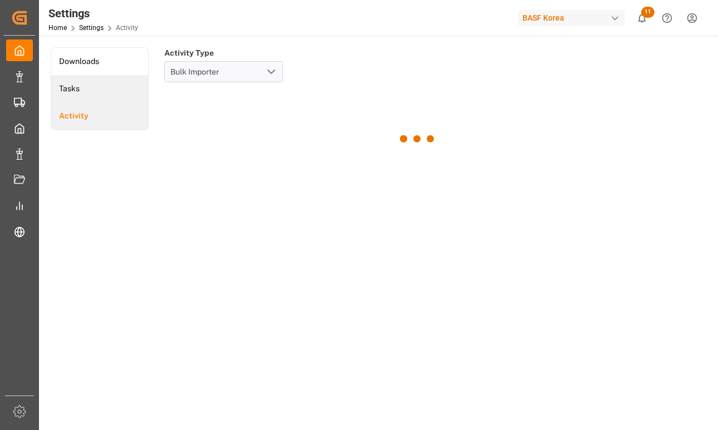
click at [105, 92] on li "Tasks" at bounding box center [99, 88] width 97 height 27
